Goal: Task Accomplishment & Management: Use online tool/utility

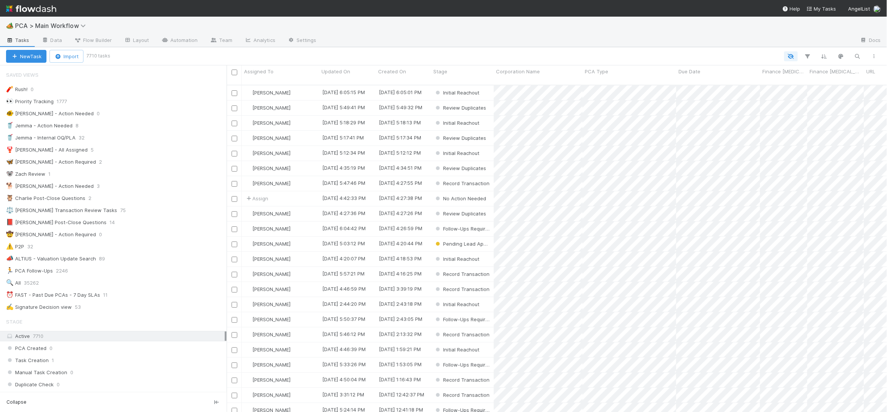
scroll to position [333, 660]
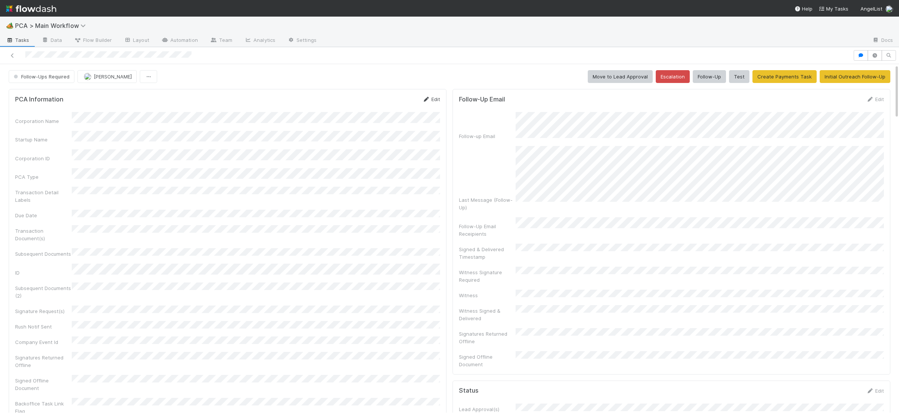
click at [433, 101] on link "Edit" at bounding box center [431, 99] width 18 height 6
click at [396, 92] on div "PCA Information Save Cancel Corporation Name Startup Name Corporation ID PCA Ty…" at bounding box center [228, 332] width 438 height 486
click at [397, 97] on button "Save" at bounding box center [400, 102] width 22 height 13
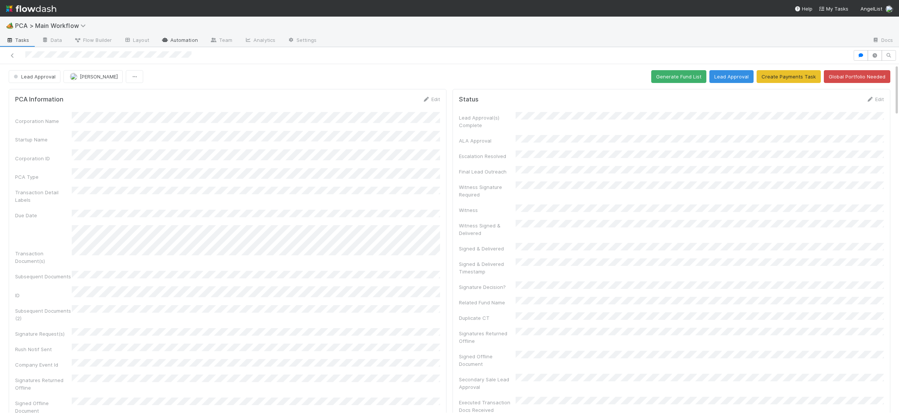
click at [170, 35] on link "Automation" at bounding box center [179, 41] width 49 height 12
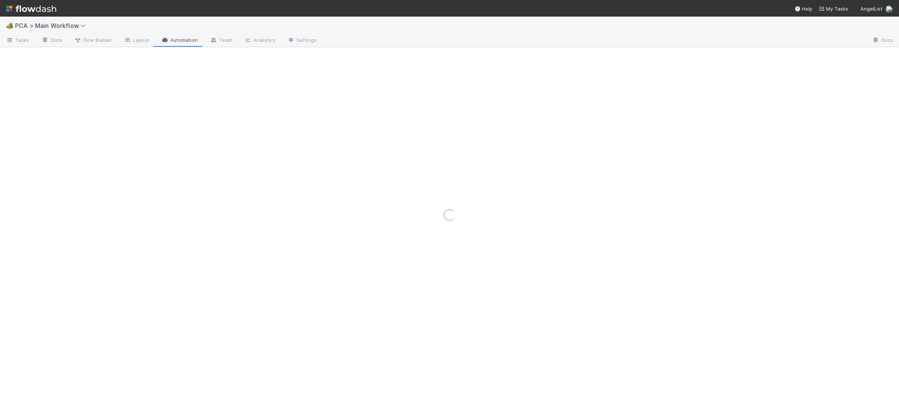
click at [170, 34] on div "Loading..." at bounding box center [449, 215] width 899 height 397
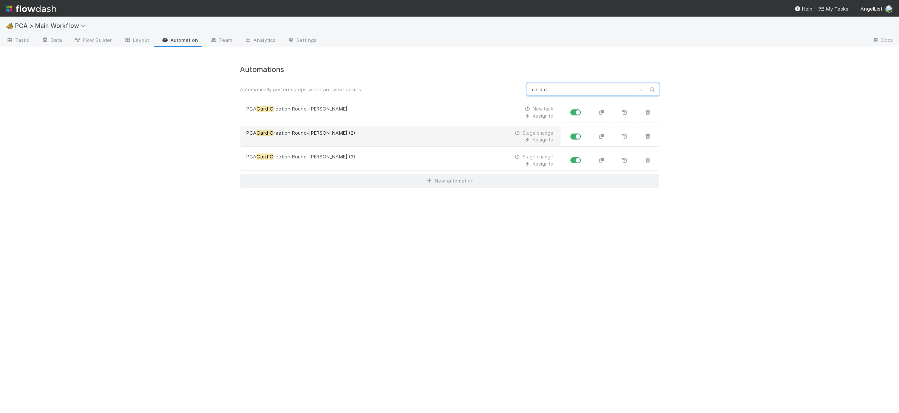
type input "card c"
click at [401, 130] on div "PCA Card C reation Round-Robin (2) Stage change" at bounding box center [399, 134] width 307 height 8
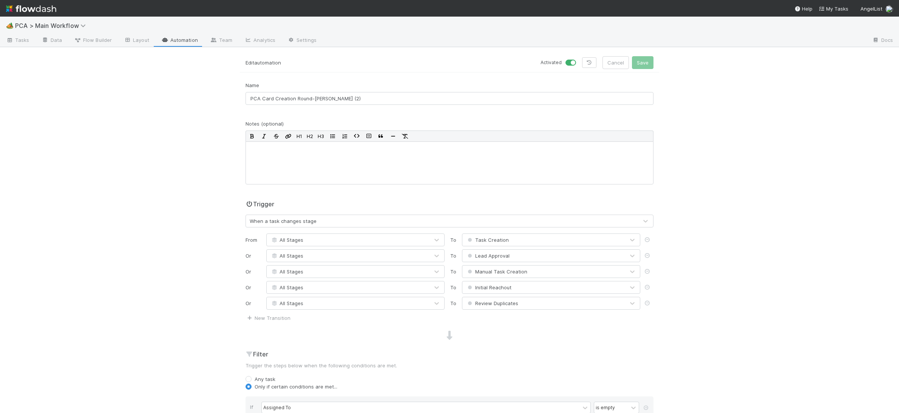
scroll to position [339, 0]
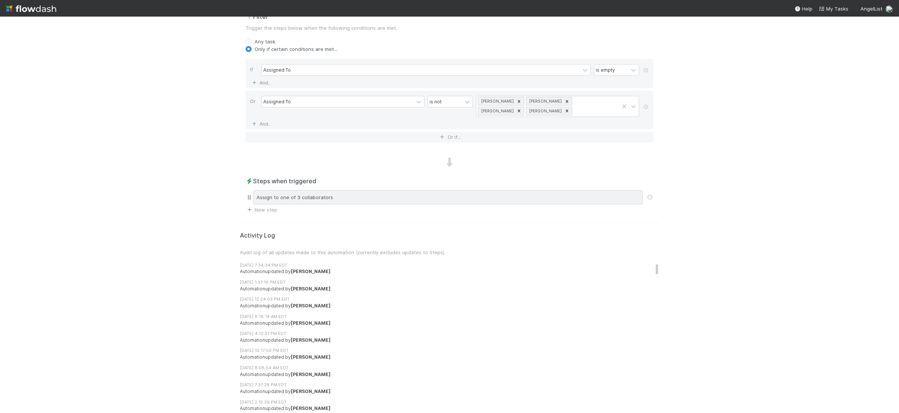
click at [404, 193] on div "Assign to one of 3 collaborators" at bounding box center [448, 197] width 390 height 14
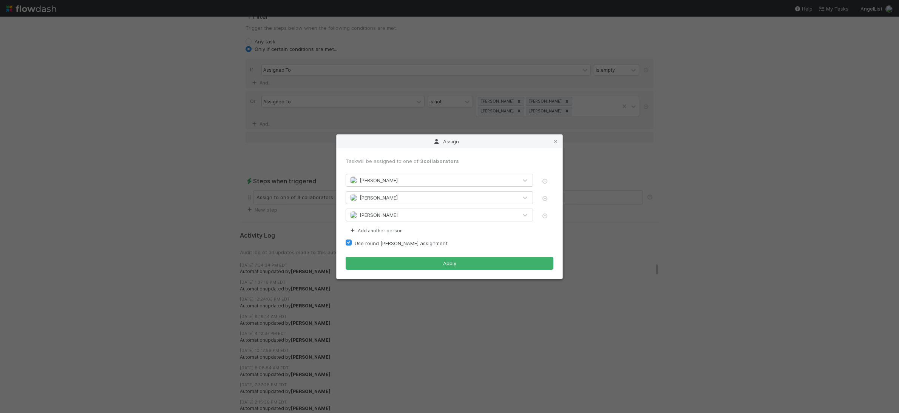
drag, startPoint x: 554, startPoint y: 140, endPoint x: 507, endPoint y: 139, distance: 46.8
click at [554, 140] on icon at bounding box center [556, 141] width 8 height 5
